Goal: Task Accomplishment & Management: Manage account settings

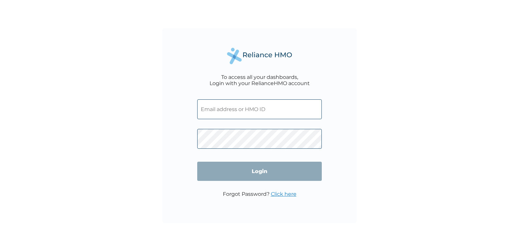
click at [265, 112] on input "text" at bounding box center [259, 109] width 125 height 20
type input "[EMAIL_ADDRESS][DOMAIN_NAME]"
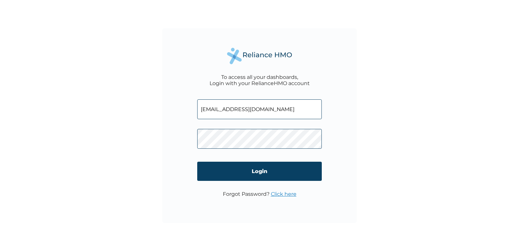
click at [275, 194] on link "Click here" at bounding box center [284, 194] width 26 height 6
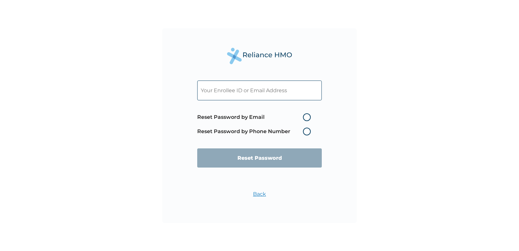
click at [306, 131] on label "Reset Password by Phone Number" at bounding box center [255, 132] width 117 height 8
click at [273, 87] on input "text" at bounding box center [259, 90] width 125 height 20
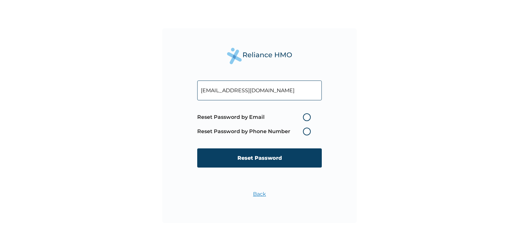
type input "[EMAIL_ADDRESS][DOMAIN_NAME]"
click at [305, 130] on label "Reset Password by Phone Number" at bounding box center [255, 132] width 117 height 8
click at [308, 118] on label "Reset Password by Email" at bounding box center [255, 117] width 117 height 8
click at [304, 118] on input "Reset Password by Email" at bounding box center [299, 117] width 10 height 10
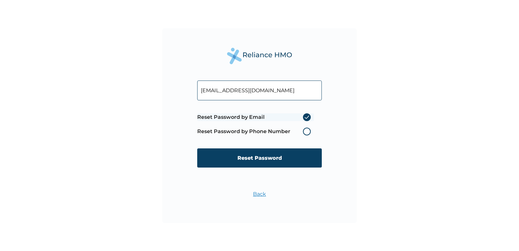
radio input "true"
click at [305, 131] on label "Reset Password by Phone Number" at bounding box center [255, 132] width 117 height 8
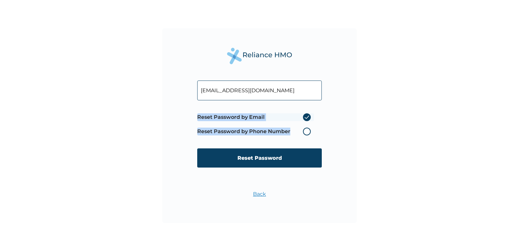
click at [305, 131] on label "Reset Password by Phone Number" at bounding box center [255, 132] width 117 height 8
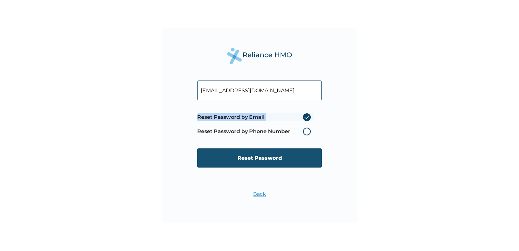
click at [284, 160] on input "Reset Password" at bounding box center [259, 157] width 125 height 19
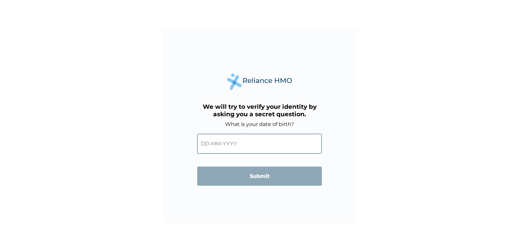
click at [227, 139] on input "text" at bounding box center [259, 144] width 125 height 20
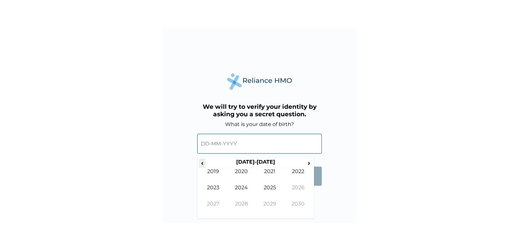
click at [204, 166] on span "‹" at bounding box center [202, 163] width 7 height 8
click at [217, 202] on td "1997" at bounding box center [213, 209] width 29 height 16
click at [292, 186] on td "Aug" at bounding box center [298, 192] width 29 height 16
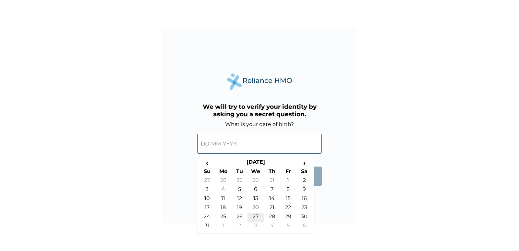
click at [258, 215] on td "27" at bounding box center [256, 217] width 16 height 9
type input "27-08-1997"
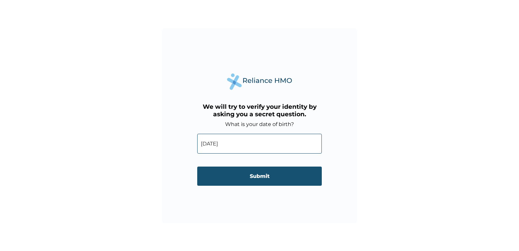
click at [263, 180] on input "Submit" at bounding box center [259, 175] width 125 height 19
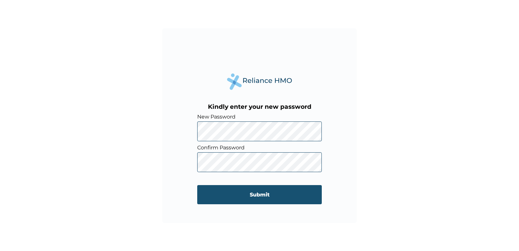
click at [218, 196] on input "Submit" at bounding box center [259, 194] width 125 height 19
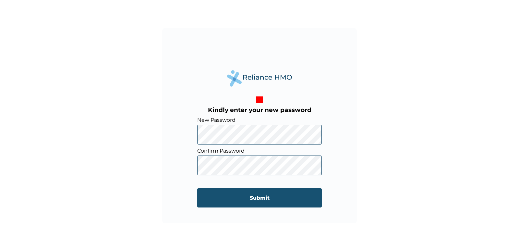
click at [218, 196] on input "Submit" at bounding box center [259, 197] width 125 height 19
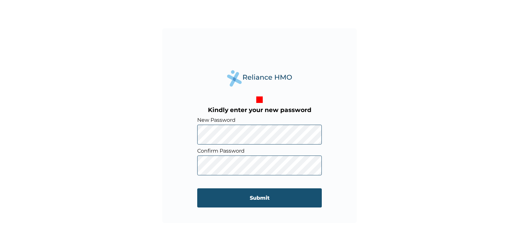
click at [227, 198] on input "Submit" at bounding box center [259, 197] width 125 height 19
click at [256, 197] on input "Submit" at bounding box center [259, 197] width 125 height 19
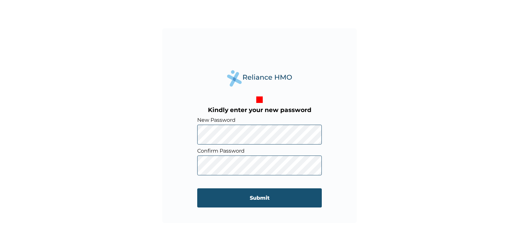
click at [256, 197] on input "Submit" at bounding box center [259, 197] width 125 height 19
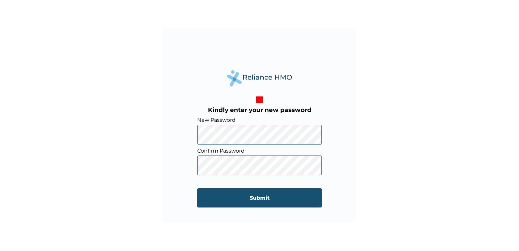
click at [256, 197] on input "Submit" at bounding box center [259, 197] width 125 height 19
click at [257, 197] on input "Submit" at bounding box center [259, 197] width 125 height 19
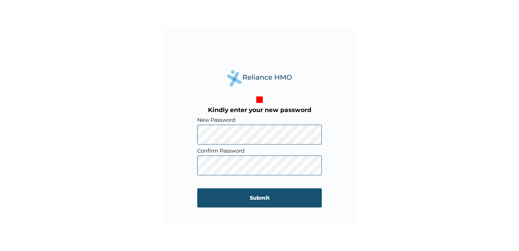
click at [257, 197] on input "Submit" at bounding box center [259, 197] width 125 height 19
click at [197, 188] on input "Submit" at bounding box center [259, 197] width 125 height 19
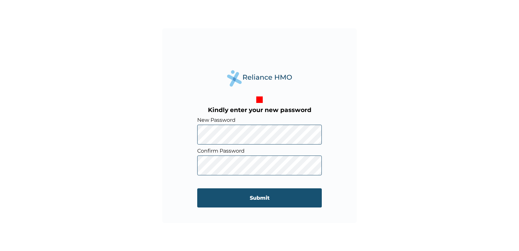
click at [197, 188] on input "Submit" at bounding box center [259, 197] width 125 height 19
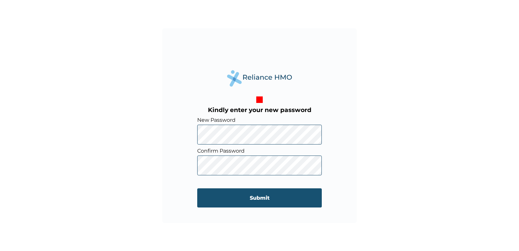
click at [197, 188] on input "Submit" at bounding box center [259, 197] width 125 height 19
click at [229, 191] on input "Submit" at bounding box center [259, 197] width 125 height 19
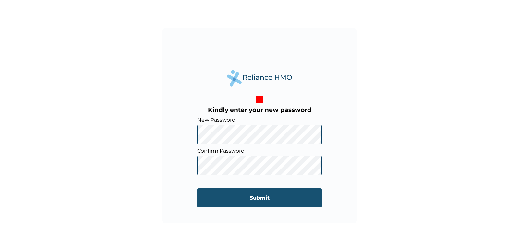
click at [229, 191] on input "Submit" at bounding box center [259, 197] width 125 height 19
click at [256, 197] on input "Submit" at bounding box center [259, 197] width 125 height 19
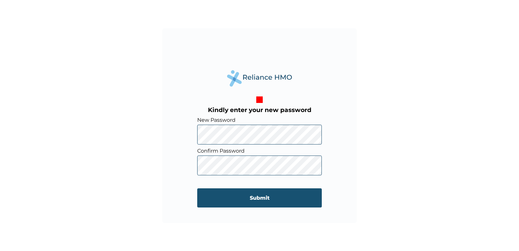
click at [256, 197] on input "Submit" at bounding box center [259, 197] width 125 height 19
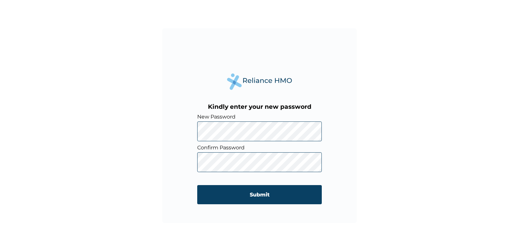
click at [197, 185] on input "Submit" at bounding box center [259, 194] width 125 height 19
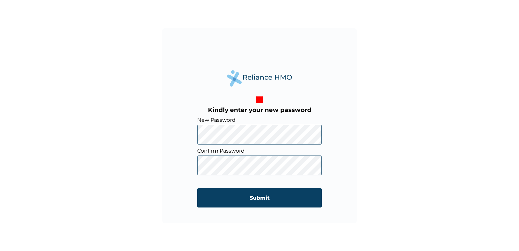
click at [197, 188] on input "Submit" at bounding box center [259, 197] width 125 height 19
click input "Submit" at bounding box center [259, 197] width 125 height 19
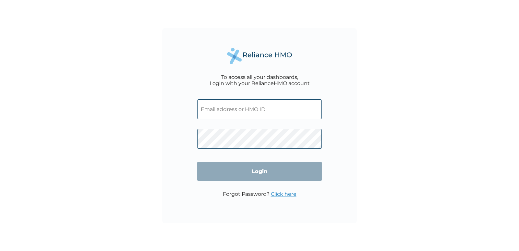
type input "[EMAIL_ADDRESS][DOMAIN_NAME]"
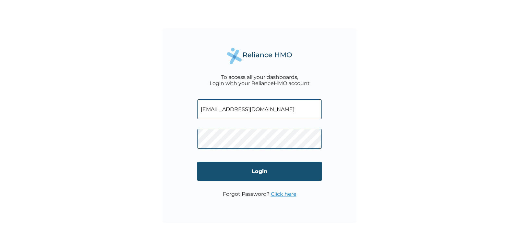
click at [276, 172] on input "Login" at bounding box center [259, 171] width 125 height 19
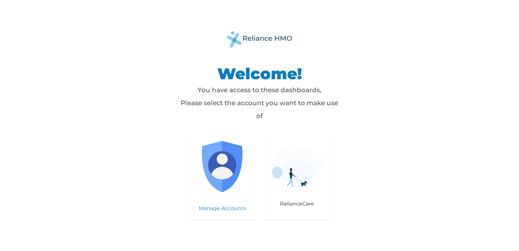
click at [218, 163] on img at bounding box center [222, 166] width 51 height 51
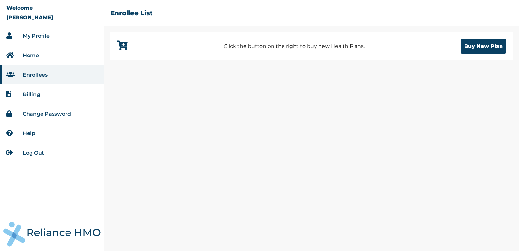
click at [39, 35] on link "My Profile" at bounding box center [36, 36] width 27 height 6
click at [42, 79] on li "Enrollees" at bounding box center [52, 74] width 104 height 19
click at [41, 34] on link "My Profile" at bounding box center [36, 36] width 27 height 6
click at [38, 94] on link "Billing" at bounding box center [32, 94] width 18 height 6
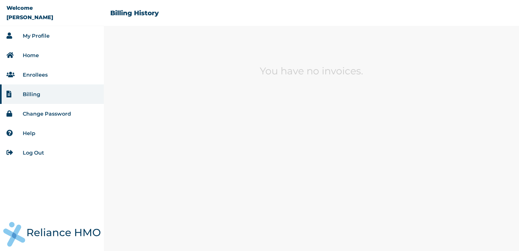
click at [41, 77] on link "Enrollees" at bounding box center [35, 75] width 25 height 6
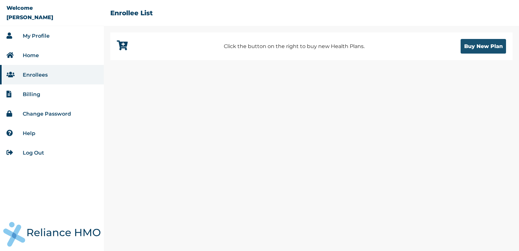
click at [470, 47] on button "Buy New Plan" at bounding box center [483, 46] width 45 height 15
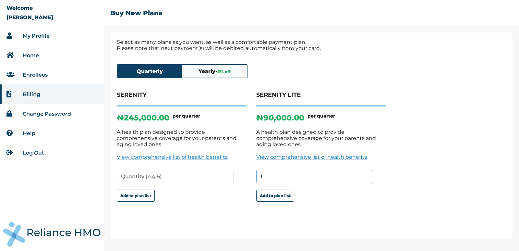
type input "1"
click at [367, 170] on input "1" at bounding box center [314, 176] width 117 height 13
click at [283, 190] on button "Add to plan list" at bounding box center [275, 196] width 38 height 12
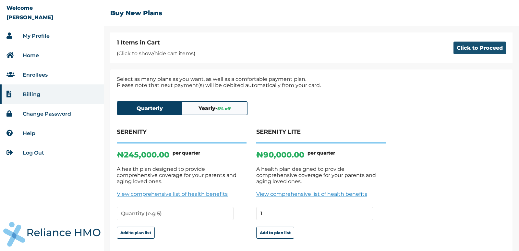
click at [460, 49] on button "Click to Proceed" at bounding box center [480, 48] width 53 height 13
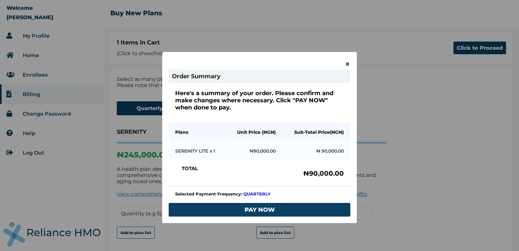
click at [353, 188] on div "× Order Summary Here's a summary of your order. Please confirm and make changes…" at bounding box center [259, 137] width 195 height 171
click at [345, 62] on span "×" at bounding box center [348, 63] width 6 height 11
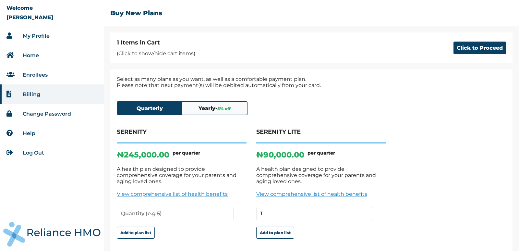
click at [37, 34] on link "My Profile" at bounding box center [36, 36] width 27 height 6
